Goal: Information Seeking & Learning: Check status

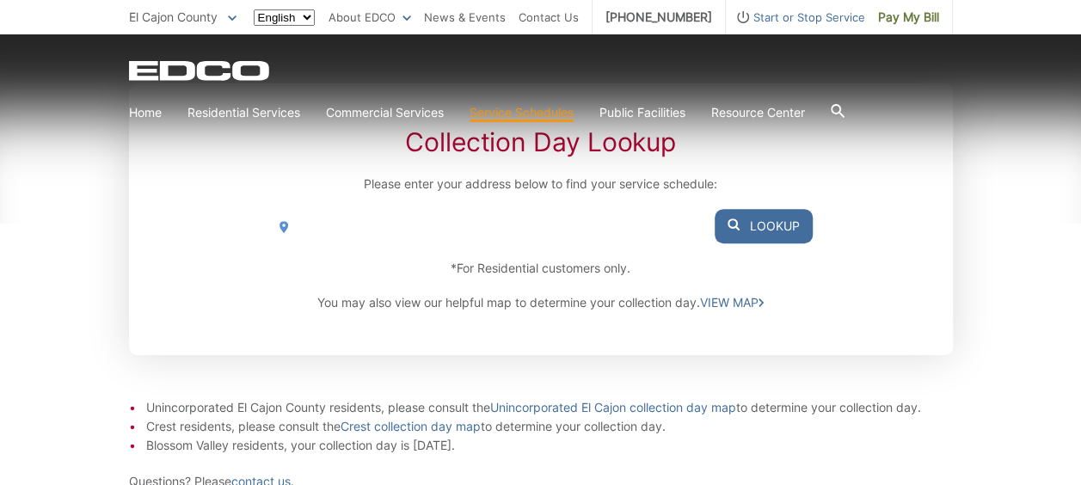
scroll to position [348, 0]
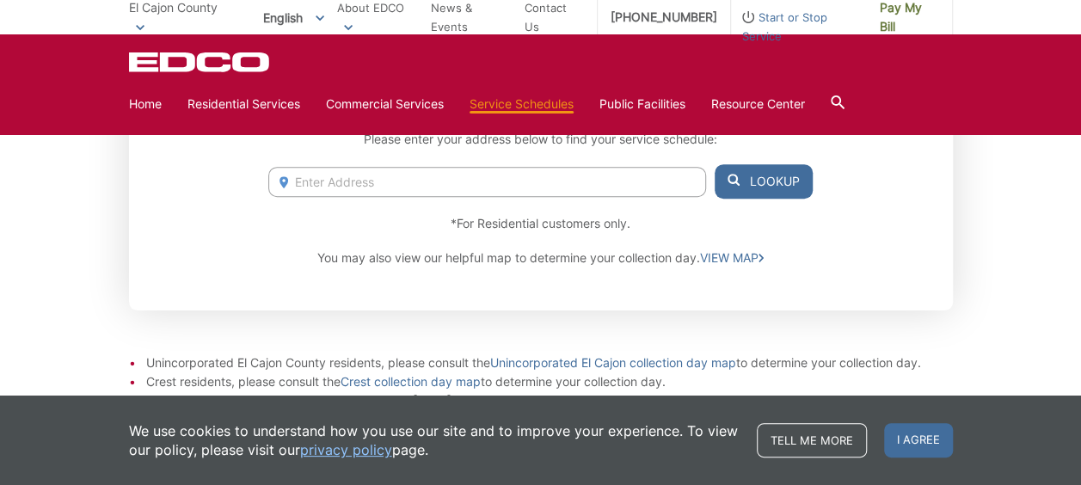
click at [637, 173] on input "Enter Address" at bounding box center [486, 182] width 437 height 30
type input "863 s [PERSON_NAME] ave"
click at [741, 188] on button "Lookup" at bounding box center [764, 181] width 98 height 34
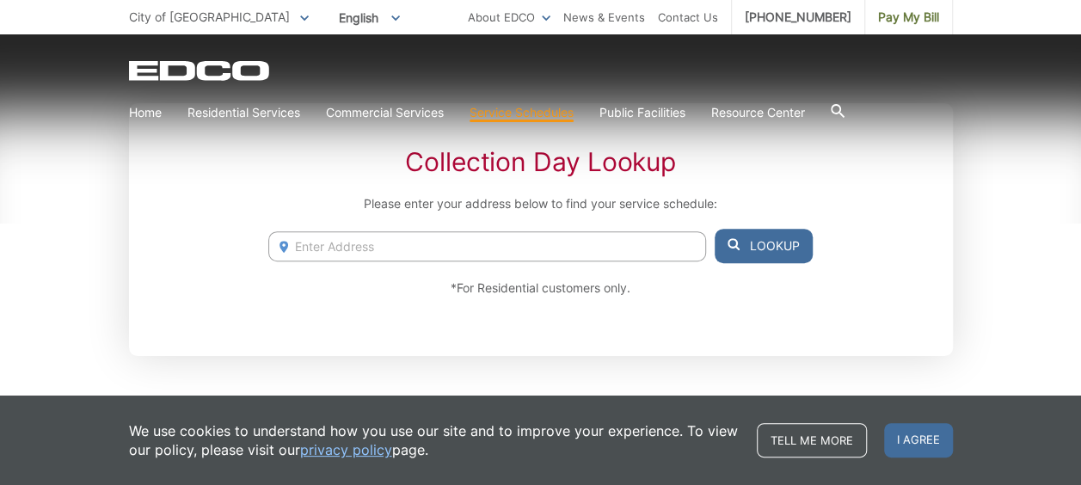
scroll to position [311, 0]
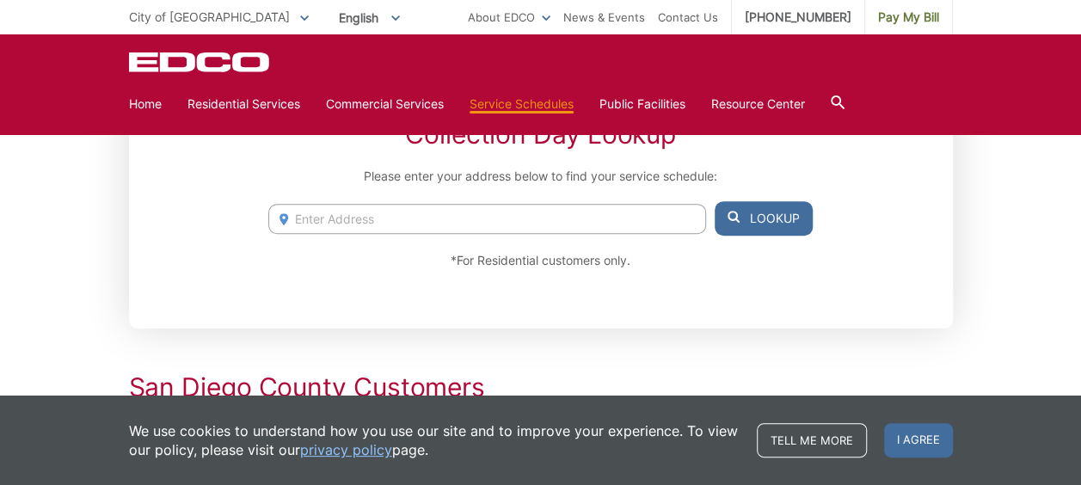
click at [557, 223] on input "Enter Address" at bounding box center [486, 219] width 437 height 30
type input "863 s mo"
